Goal: Find specific page/section: Find specific page/section

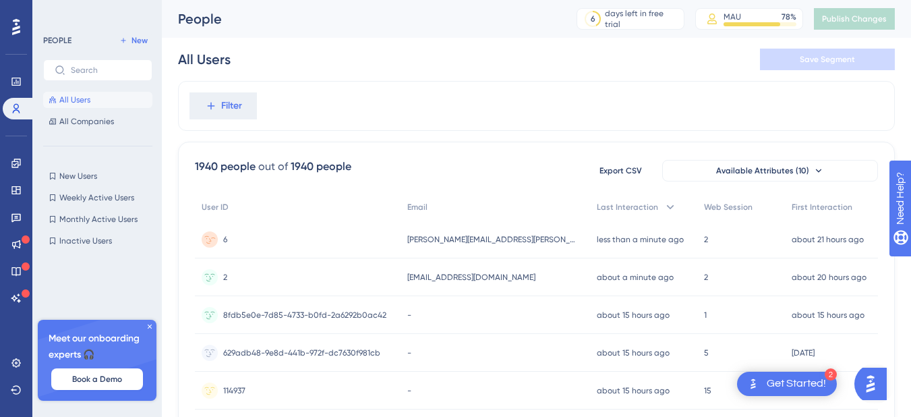
click at [479, 236] on span "[PERSON_NAME][EMAIL_ADDRESS][PERSON_NAME][DOMAIN_NAME]" at bounding box center [491, 239] width 169 height 11
